Goal: Task Accomplishment & Management: Manage account settings

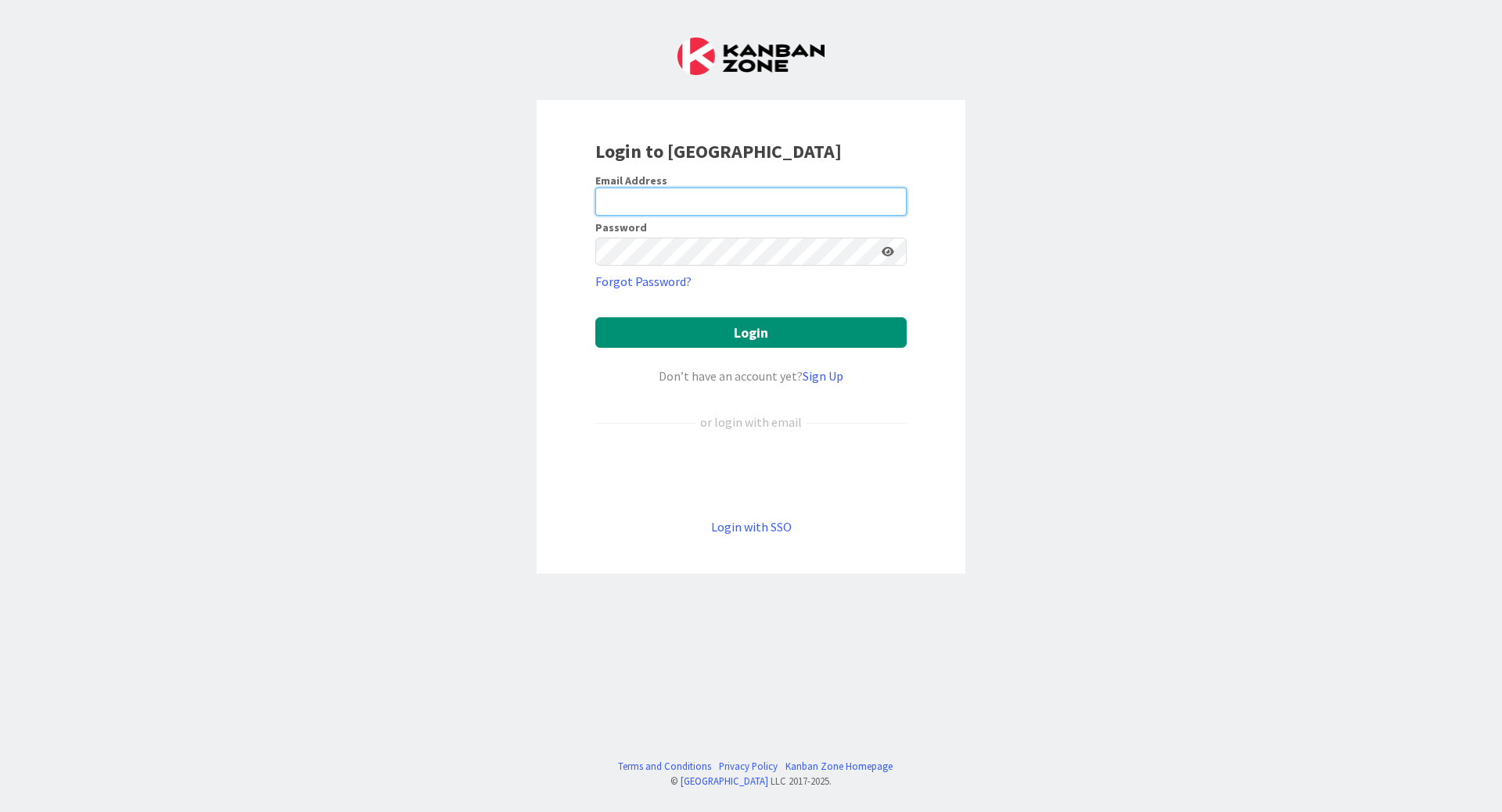
click at [619, 198] on input "email" at bounding box center [751, 201] width 312 height 28
click at [754, 203] on input "email" at bounding box center [751, 201] width 312 height 28
type input "[EMAIL_ADDRESS][PERSON_NAME][DOMAIN_NAME]"
click at [596, 318] on button "Login" at bounding box center [751, 332] width 312 height 30
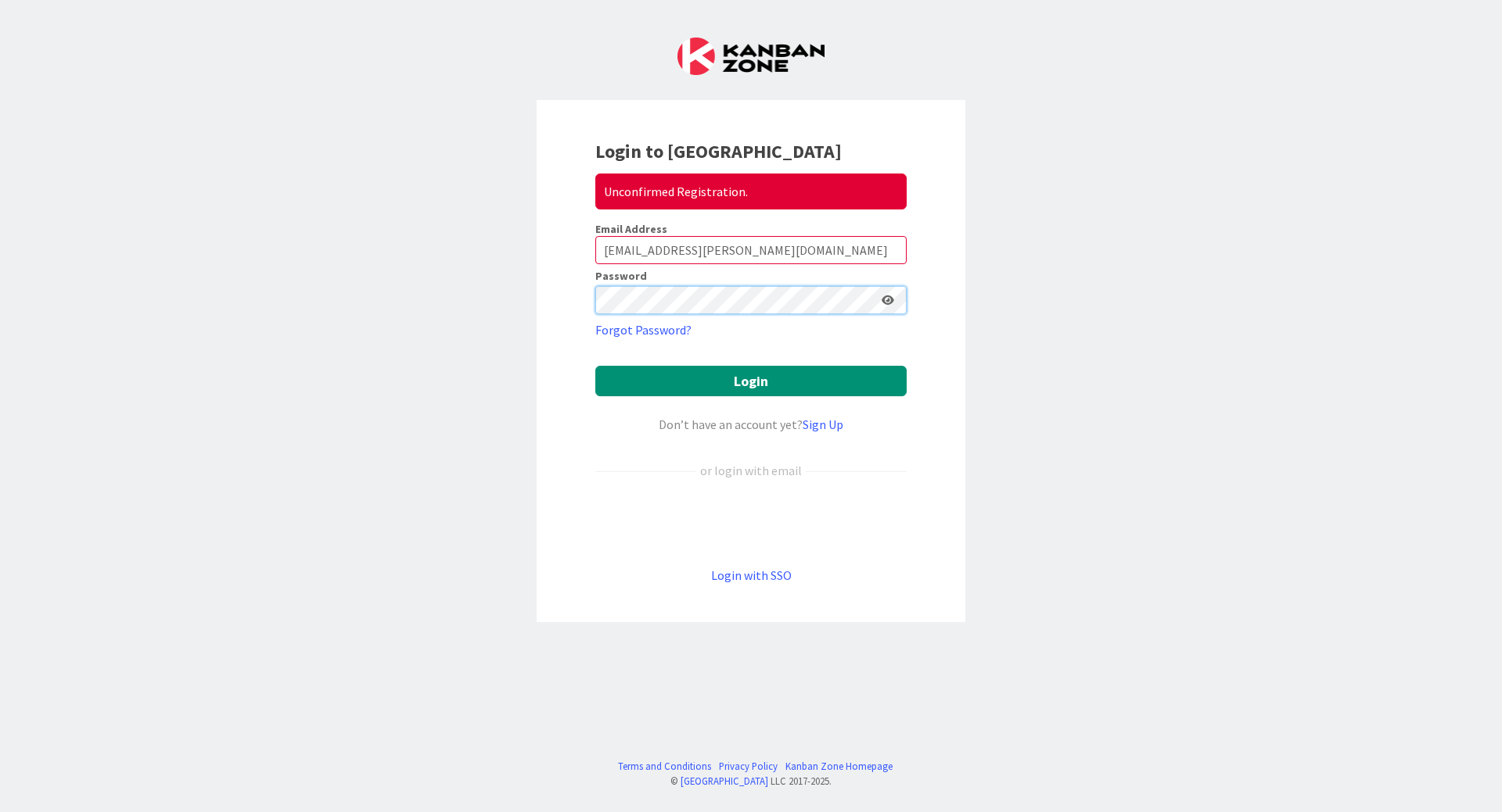
click at [560, 293] on div "Login to [GEOGRAPHIC_DATA] Unconfirmed Registration. Email Address [EMAIL_ADDRE…" at bounding box center [751, 361] width 429 height 522
click at [596, 366] on button "Login" at bounding box center [751, 381] width 312 height 30
click at [747, 378] on button "Login" at bounding box center [751, 381] width 312 height 30
click at [887, 302] on icon at bounding box center [887, 300] width 12 height 11
click at [438, 301] on div "Login to [GEOGRAPHIC_DATA] Unconfirmed Registration. Email Address [EMAIL_ADDRE…" at bounding box center [751, 406] width 1502 height 812
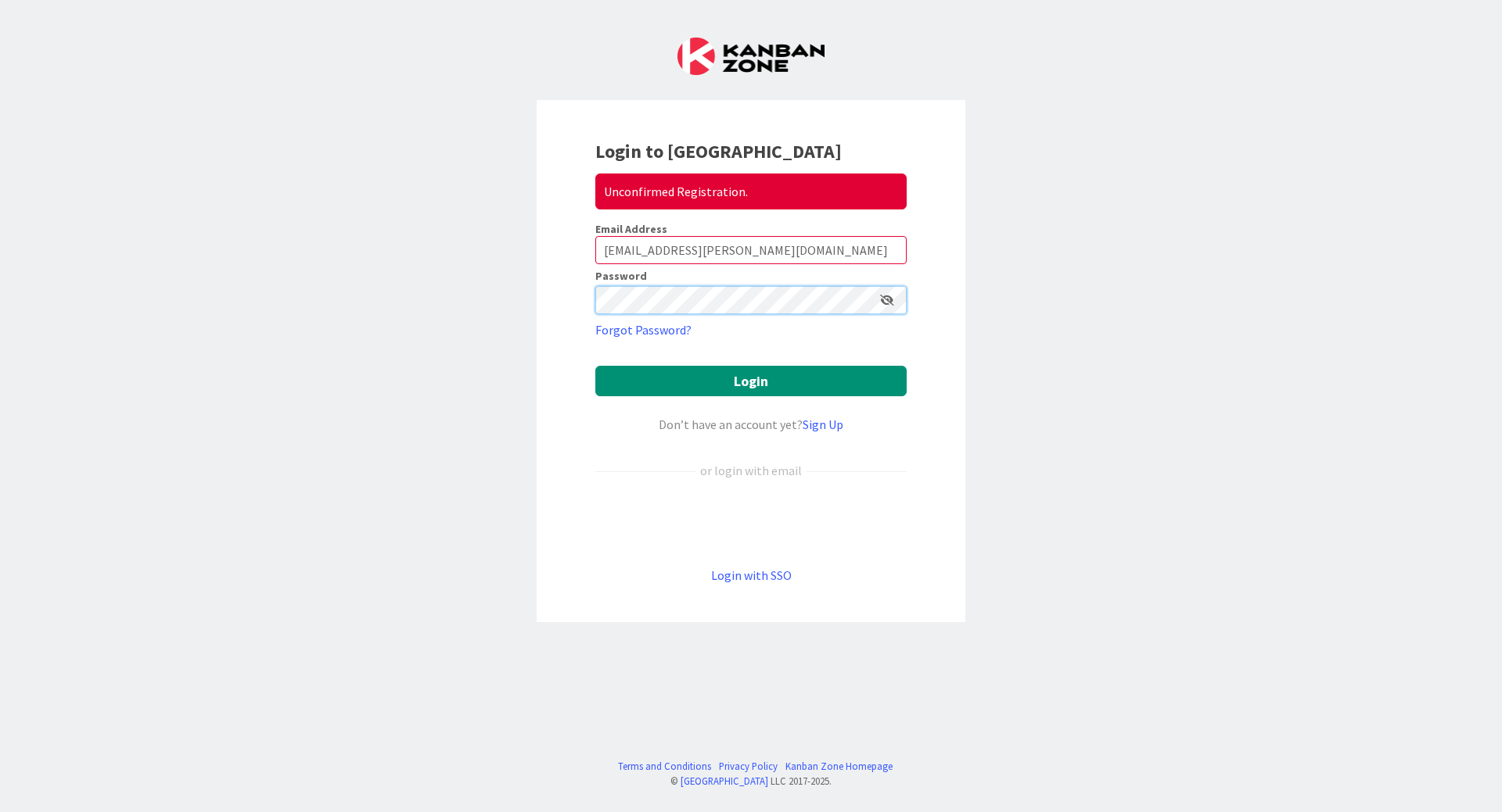
click at [487, 295] on div "Login to [GEOGRAPHIC_DATA] Unconfirmed Registration. Email Address [EMAIL_ADDRE…" at bounding box center [751, 406] width 1502 height 812
click at [753, 386] on button "Login" at bounding box center [751, 381] width 312 height 30
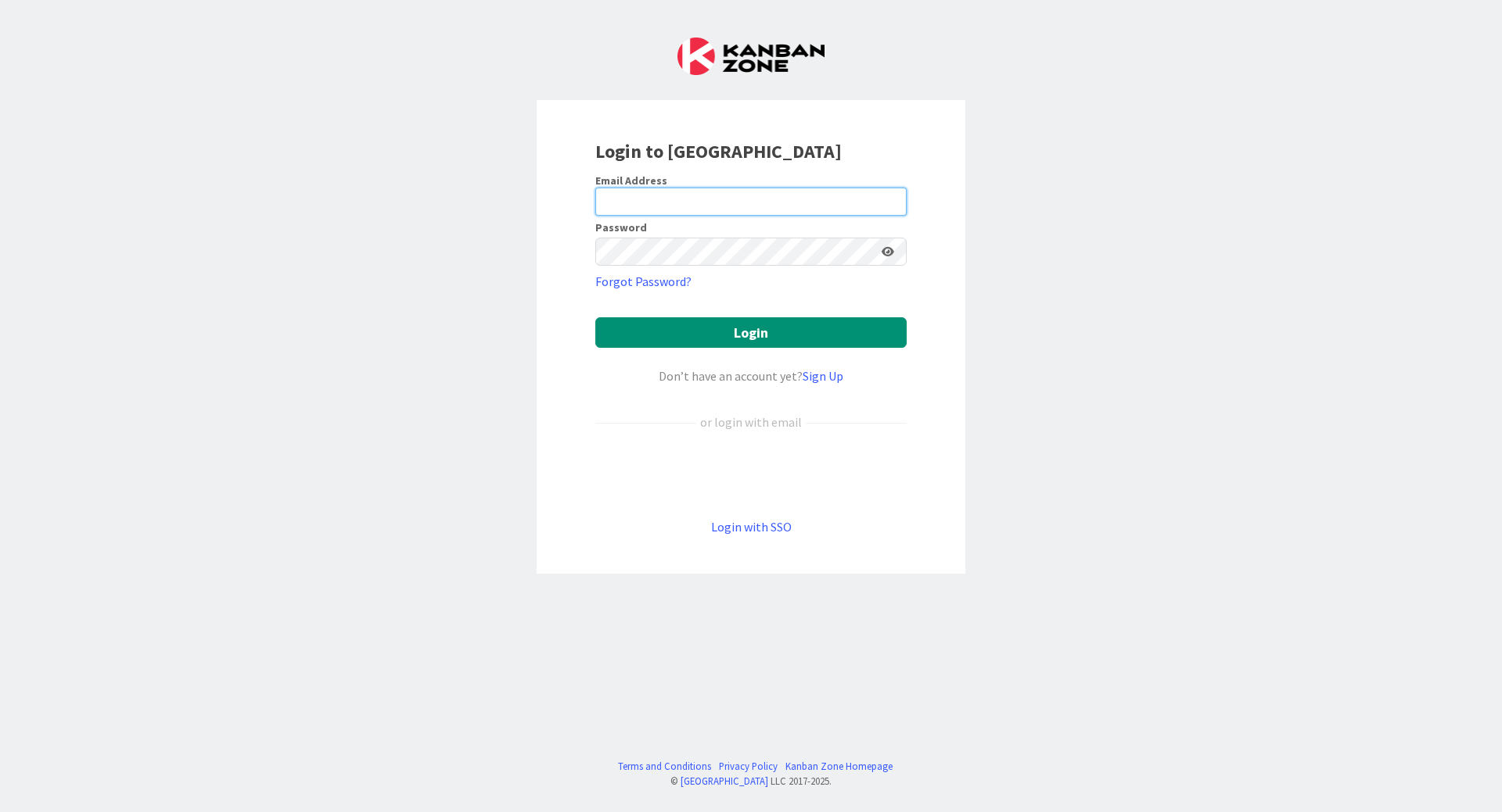
click at [686, 199] on input "email" at bounding box center [751, 201] width 312 height 28
type input "[EMAIL_ADDRESS][PERSON_NAME][DOMAIN_NAME]"
click at [885, 251] on icon at bounding box center [887, 251] width 12 height 11
click at [596, 318] on button "Login" at bounding box center [751, 332] width 312 height 30
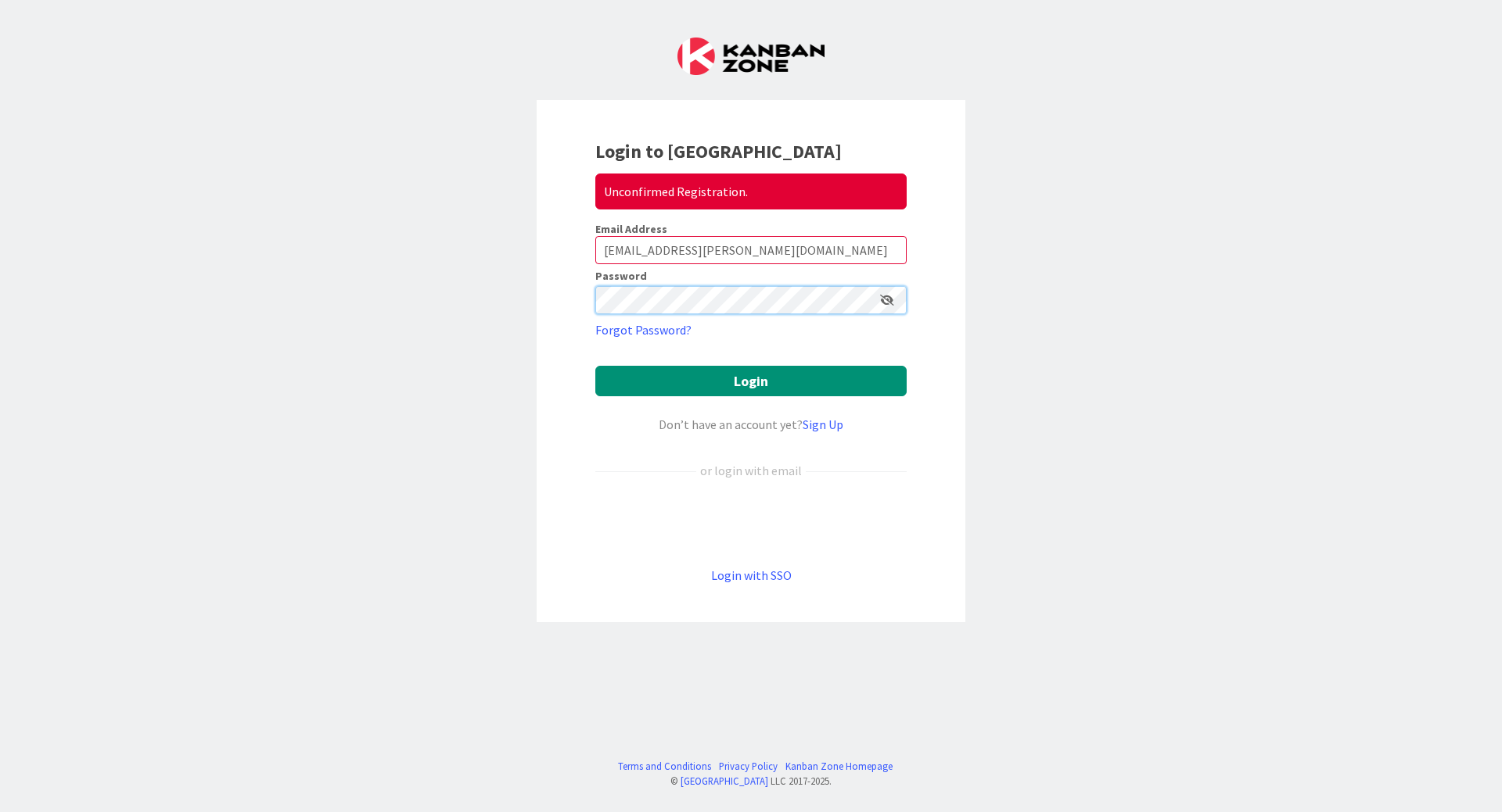
click at [546, 298] on div "Login to [GEOGRAPHIC_DATA] Unconfirmed Registration. Email Address [EMAIL_ADDRE…" at bounding box center [751, 361] width 429 height 522
